Goal: Task Accomplishment & Management: Manage account settings

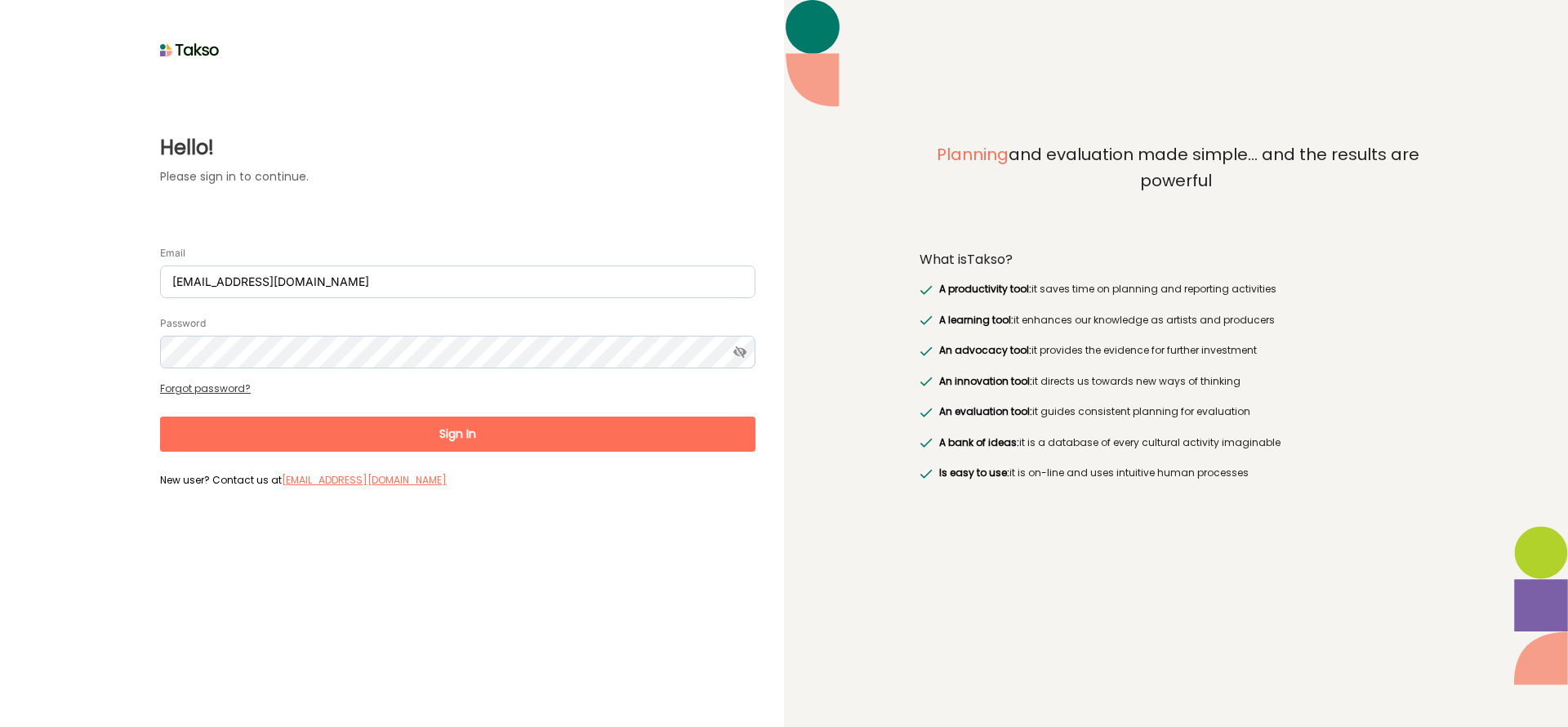
click at [473, 438] on button "Sign In" at bounding box center [458, 435] width 596 height 36
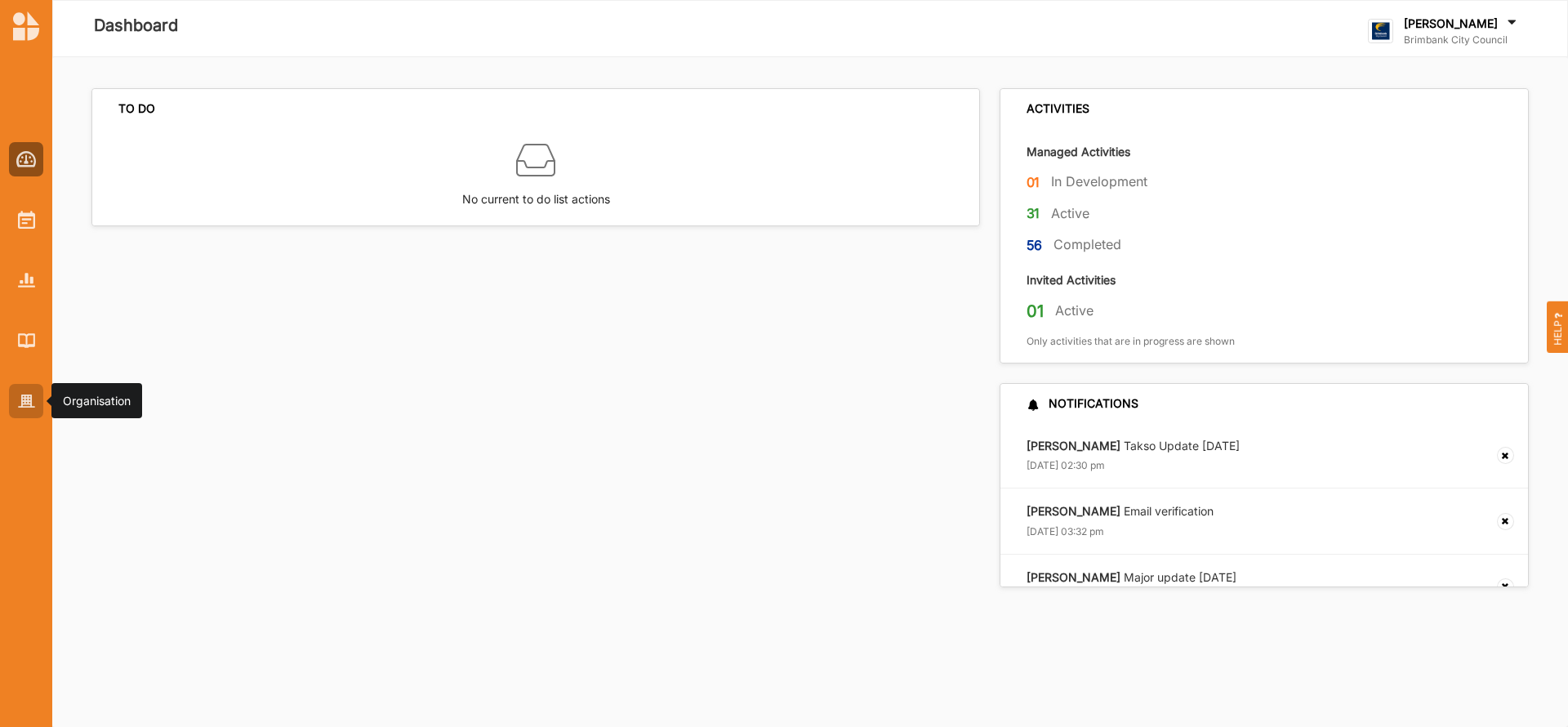
click at [21, 398] on img at bounding box center [26, 402] width 17 height 14
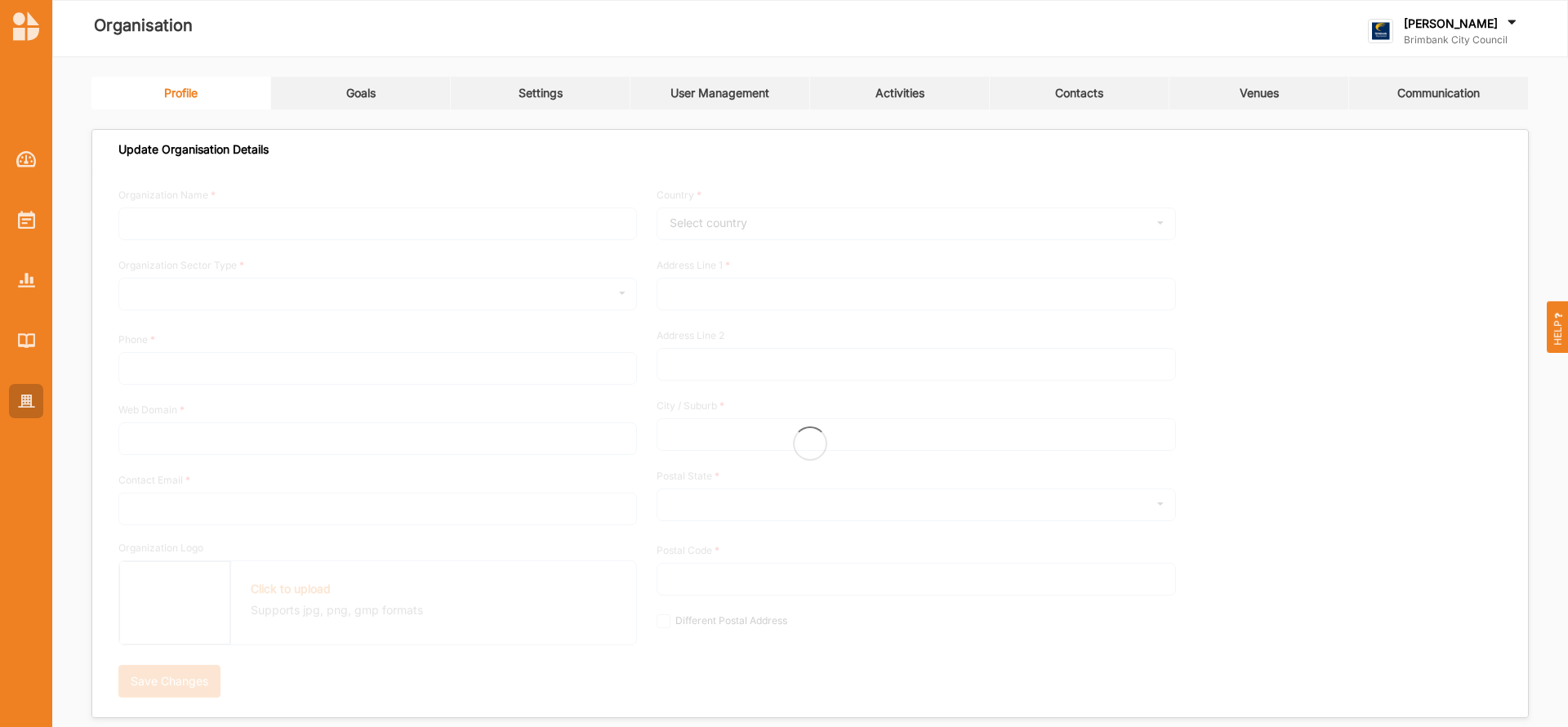
type input "Brimbank City Council"
type input "[PHONE_NUMBER]"
type input "[DOMAIN_NAME]"
type input "[EMAIL_ADDRESS][DOMAIN_NAME]"
type input "[STREET_ADDRESS]"
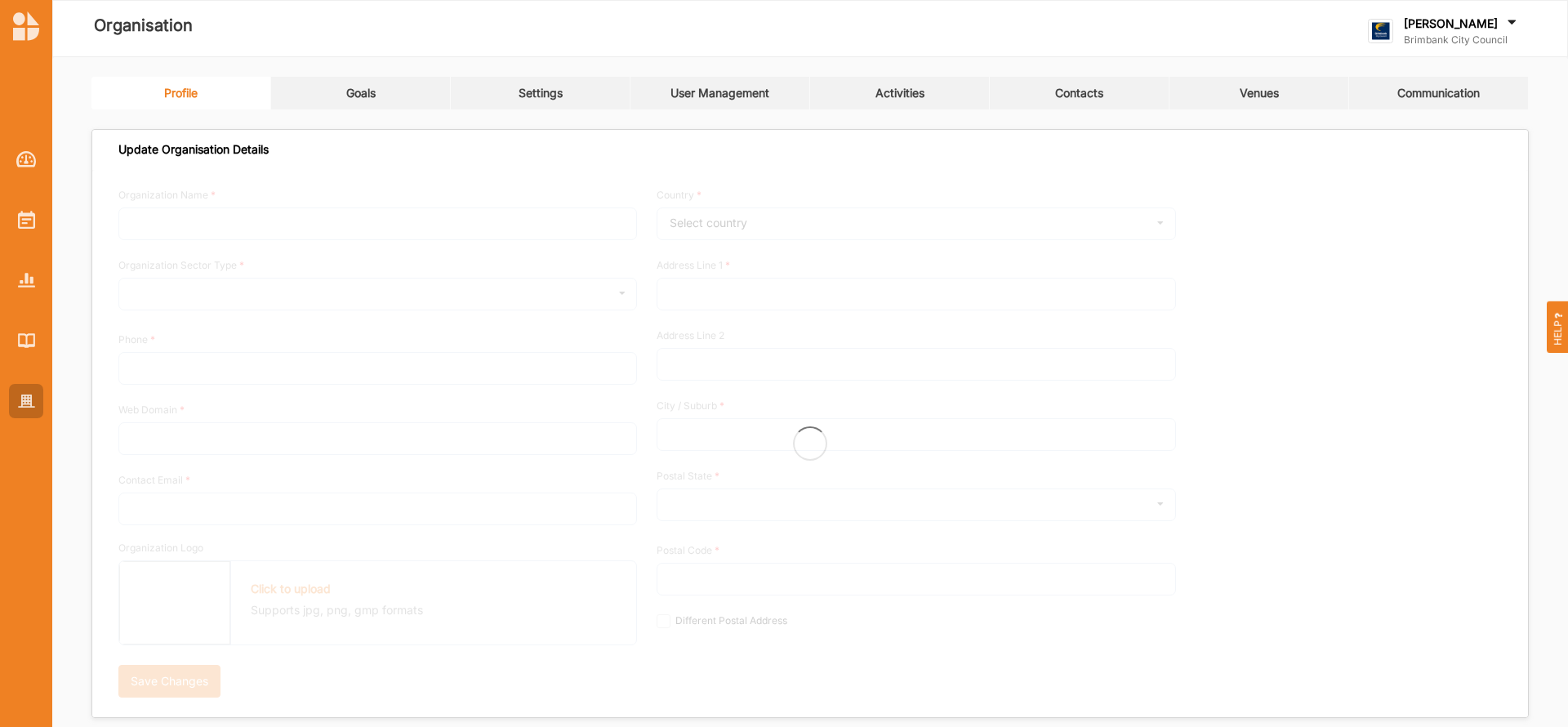
type input "Sunshine"
type input "3020"
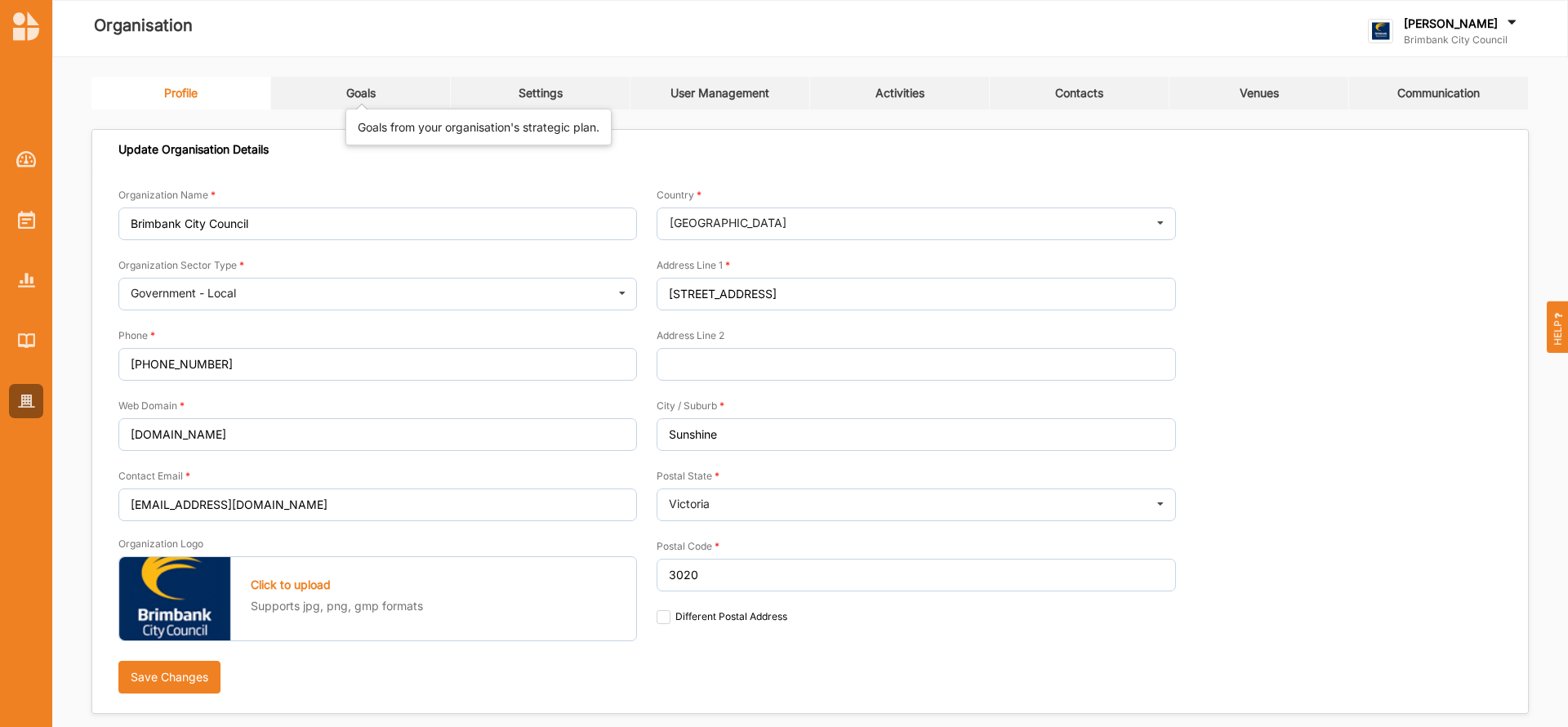
click at [360, 90] on div "Goals" at bounding box center [361, 92] width 29 height 15
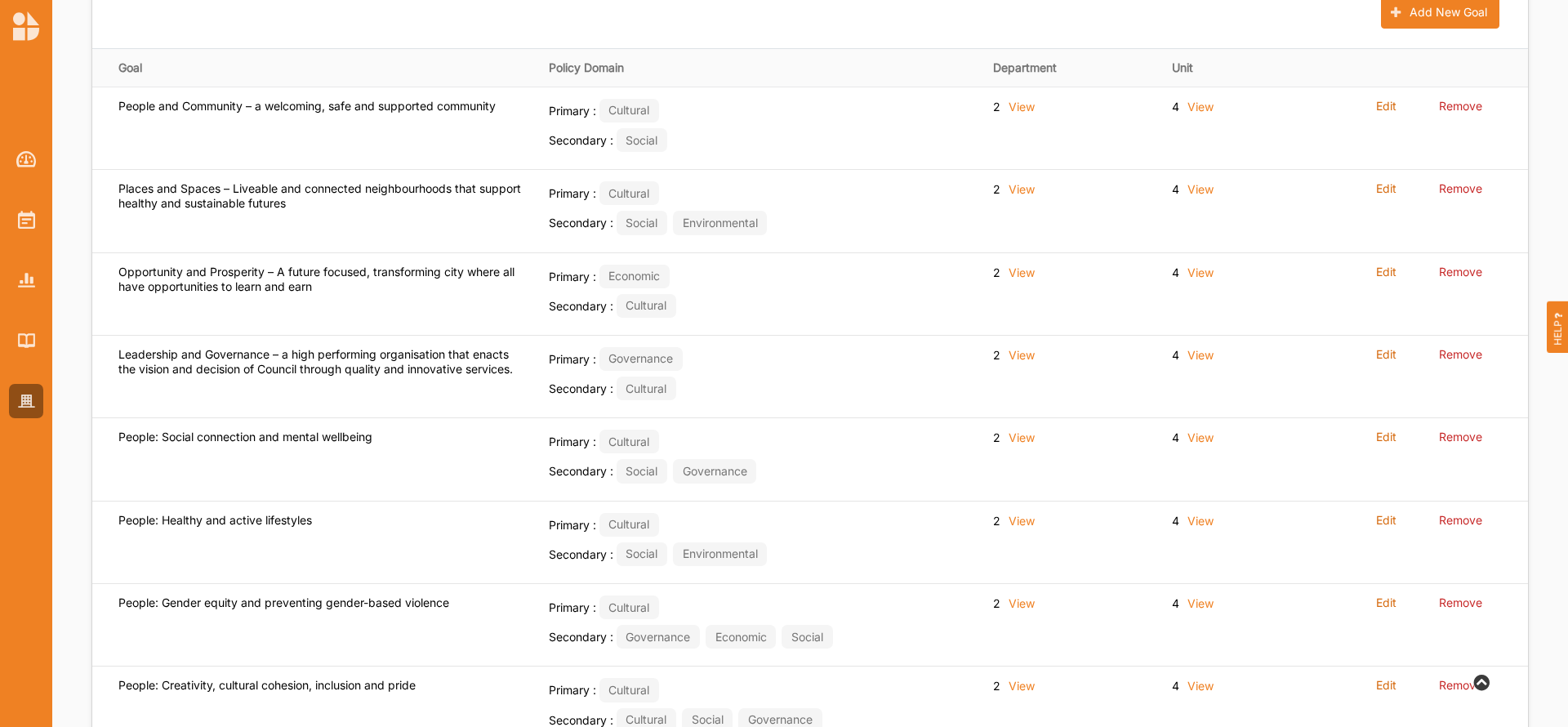
scroll to position [287, 0]
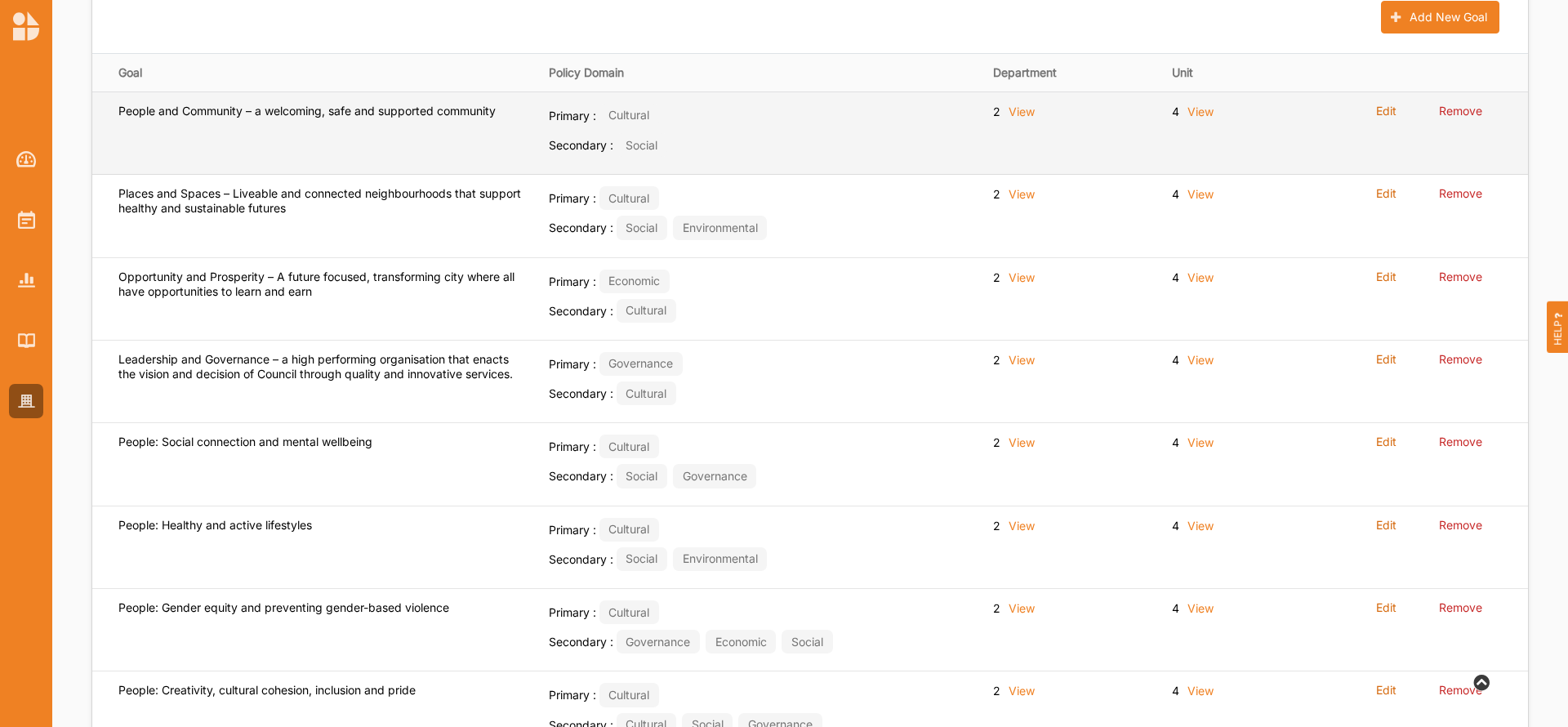
click at [1025, 114] on label "View" at bounding box center [1021, 112] width 26 height 16
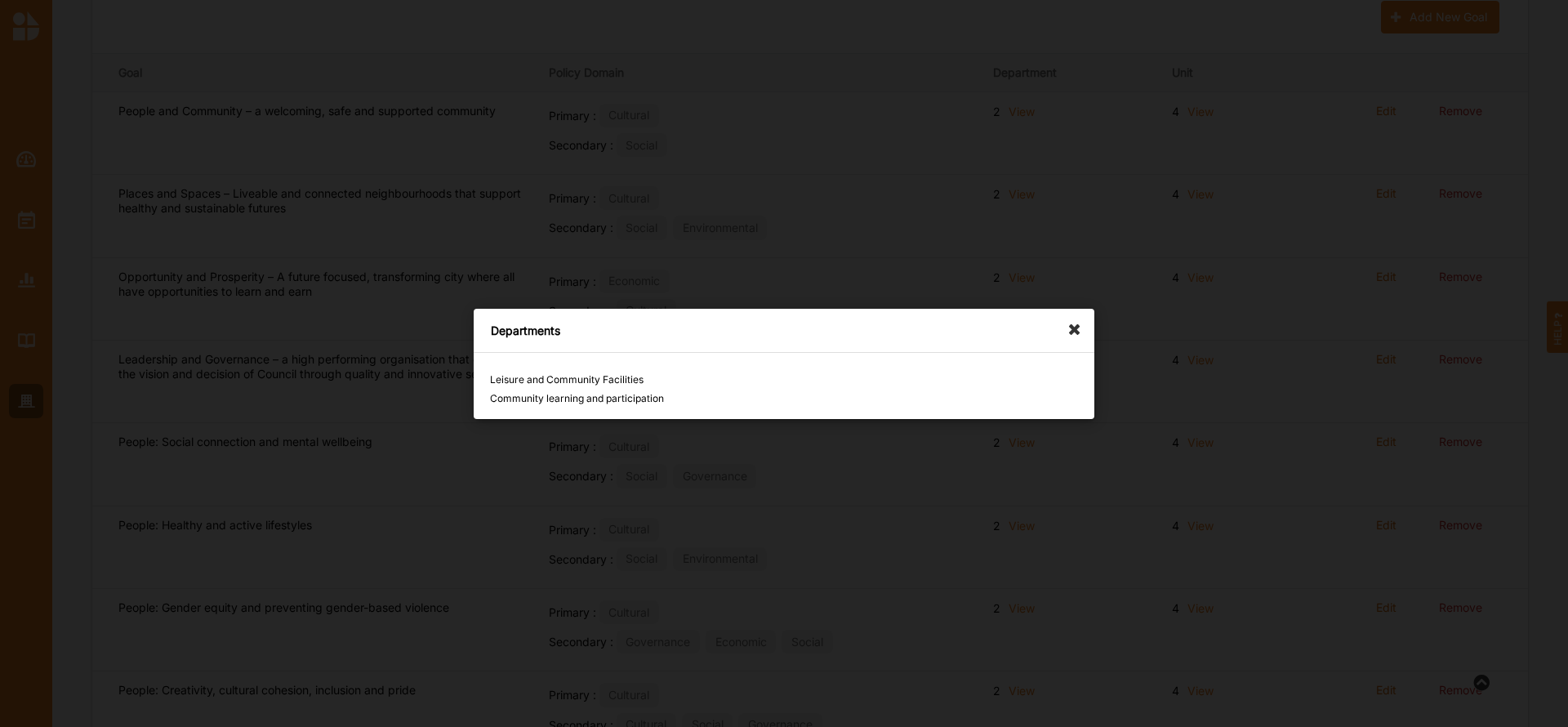
click at [1080, 331] on icon at bounding box center [1078, 321] width 26 height 26
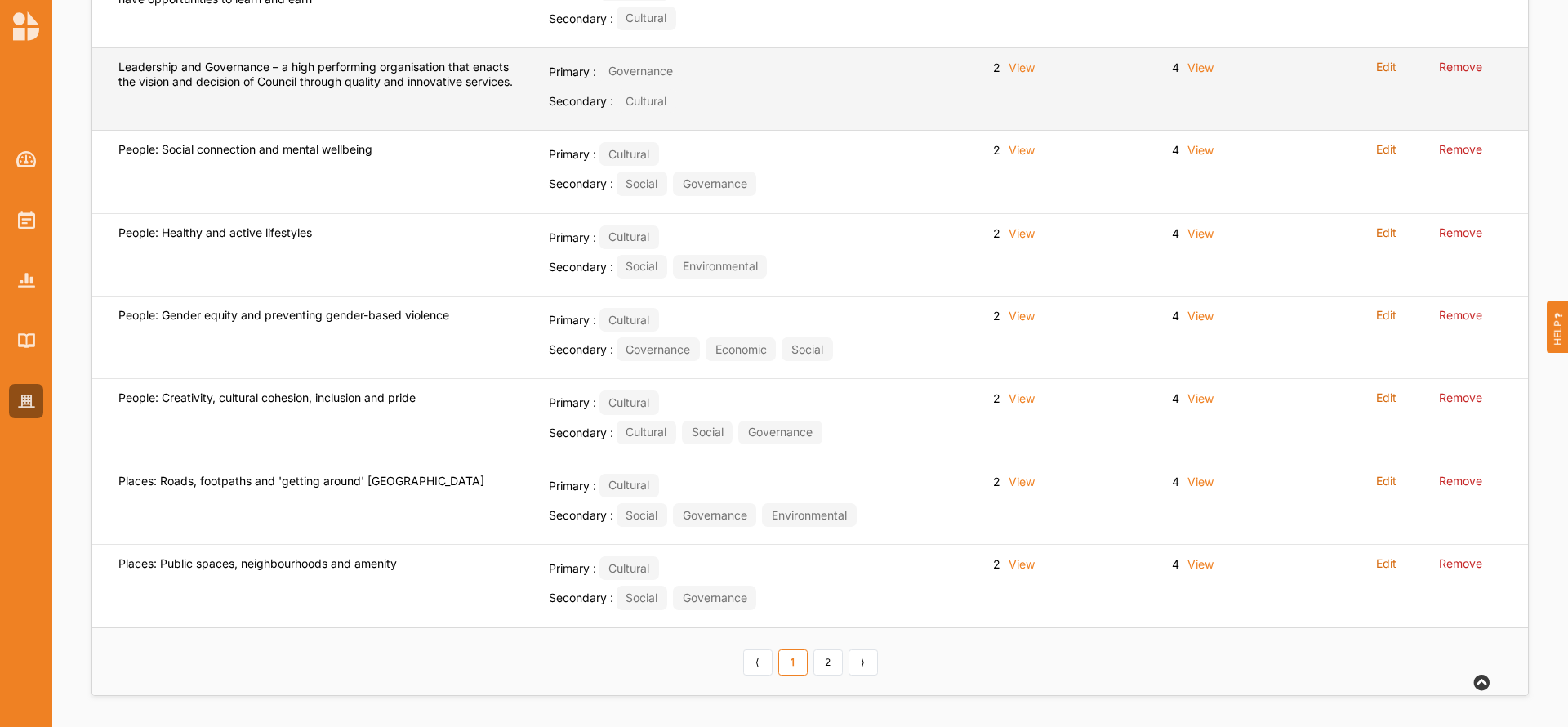
scroll to position [581, 0]
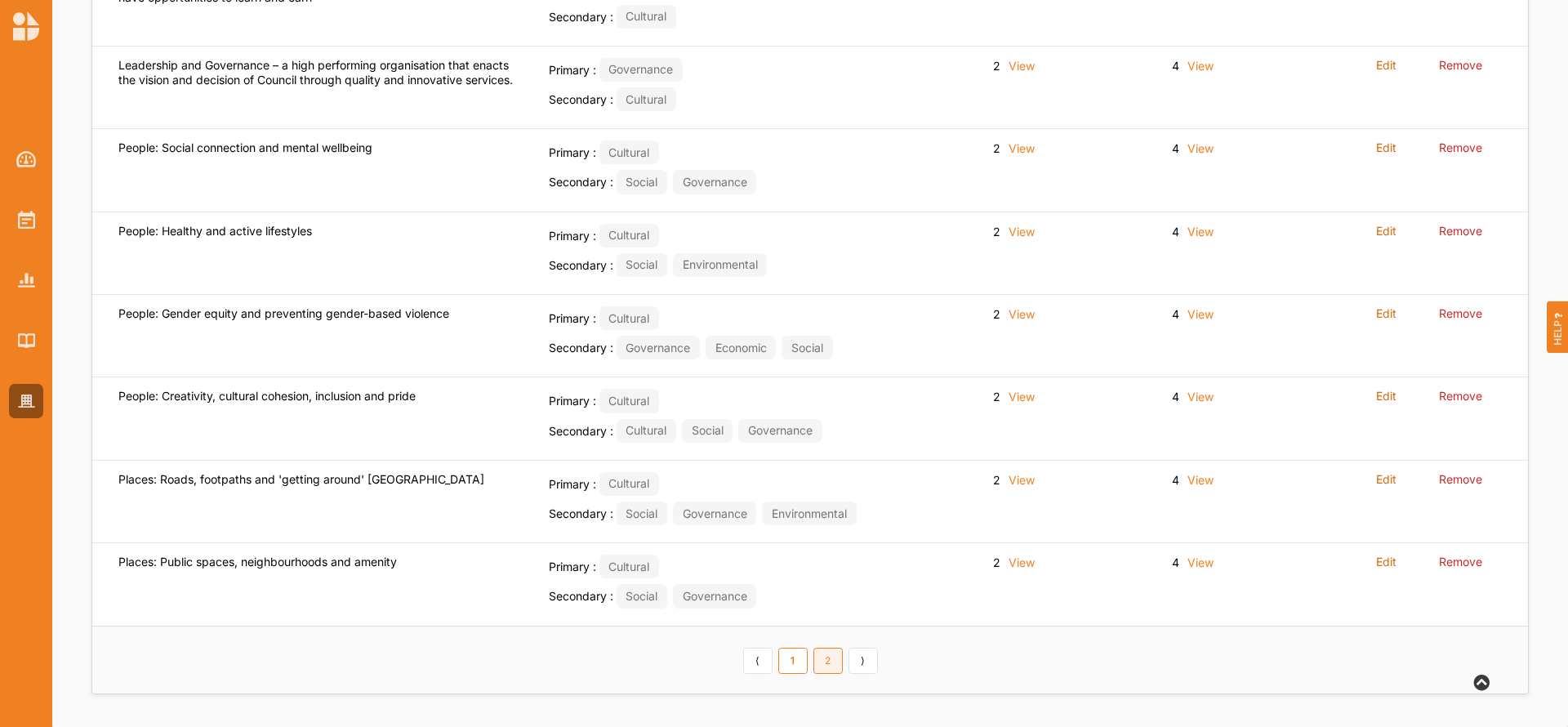
click at [832, 659] on link "2" at bounding box center [828, 660] width 29 height 26
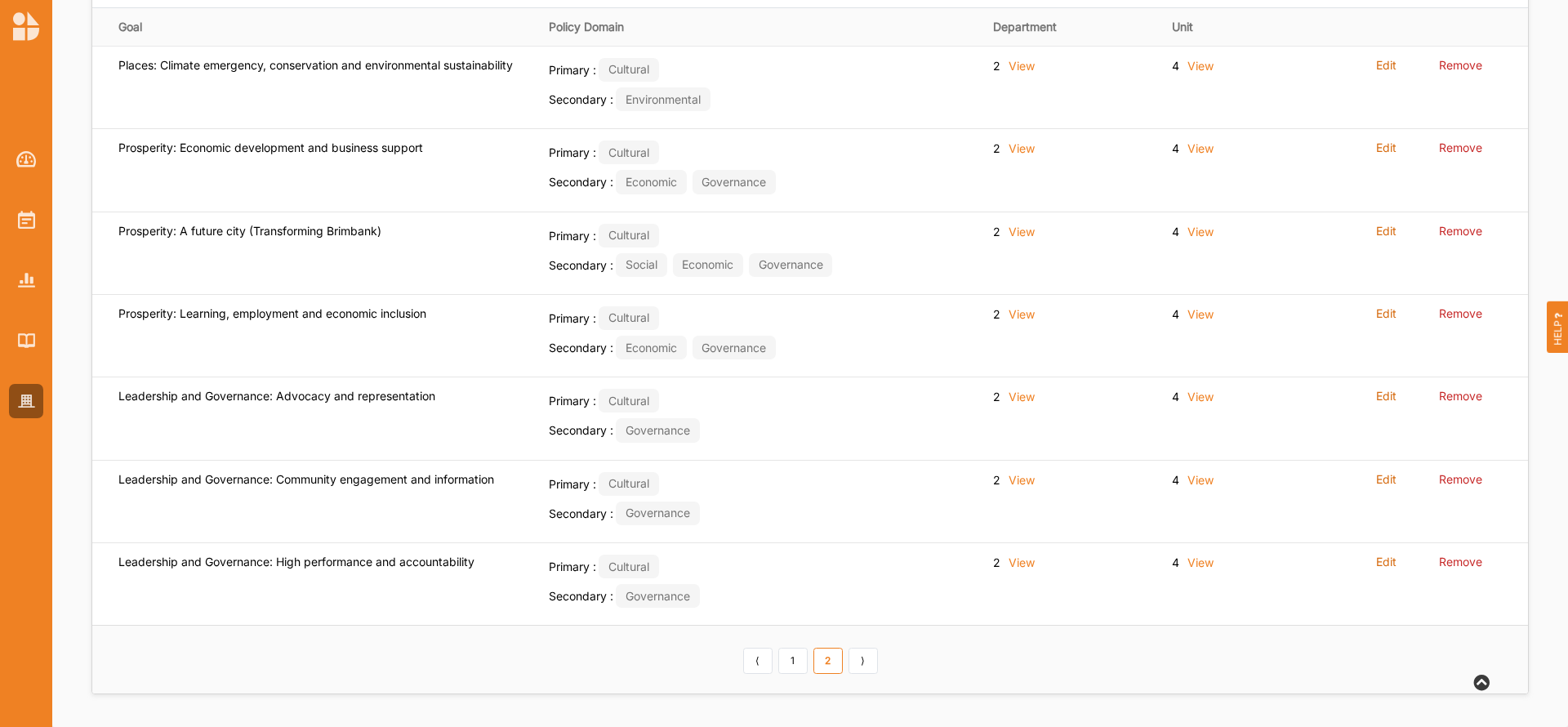
scroll to position [333, 0]
